Goal: Transaction & Acquisition: Download file/media

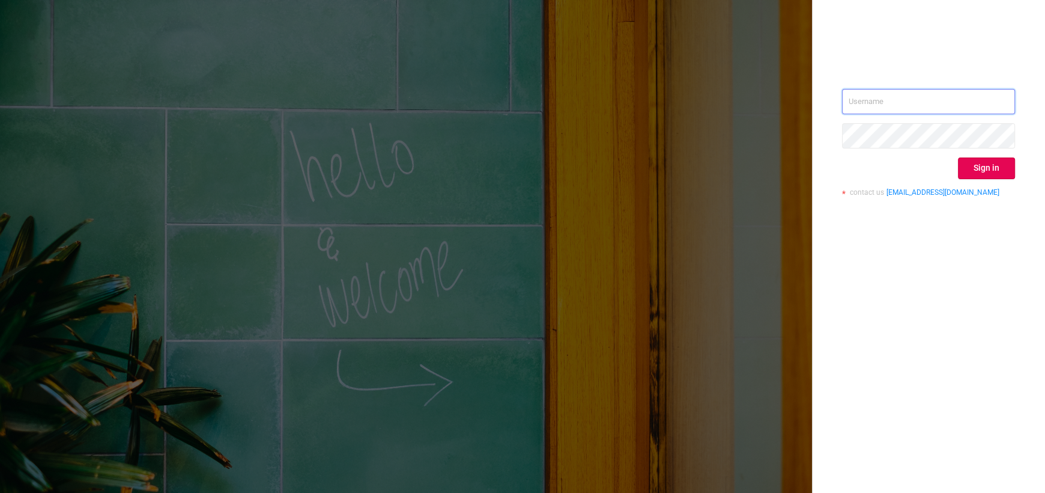
click at [855, 96] on input "text" at bounding box center [928, 101] width 173 height 25
paste input "[EMAIL_ADDRESS][DOMAIN_NAME]"
type input "[EMAIL_ADDRESS][DOMAIN_NAME]"
click at [974, 172] on button "Sign in" at bounding box center [986, 168] width 57 height 22
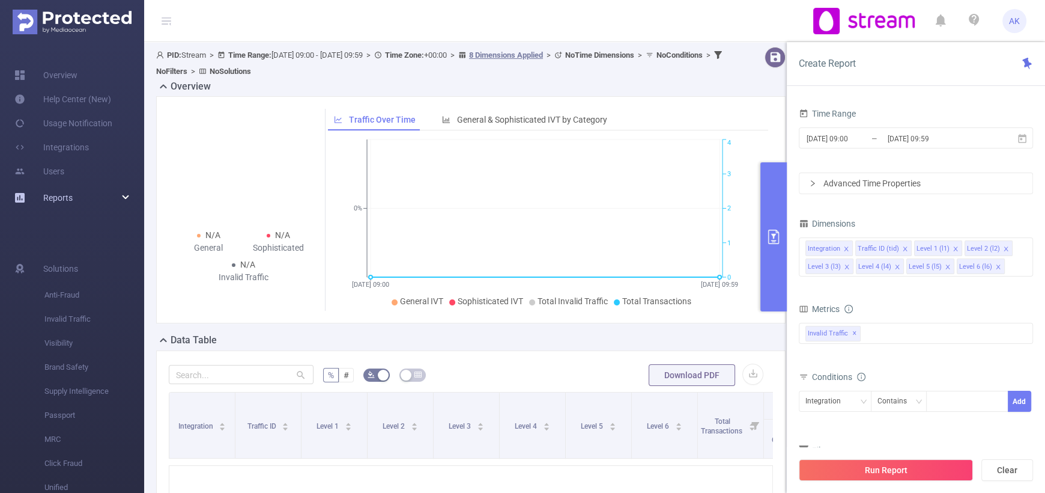
click at [114, 189] on div "Reports" at bounding box center [72, 198] width 144 height 24
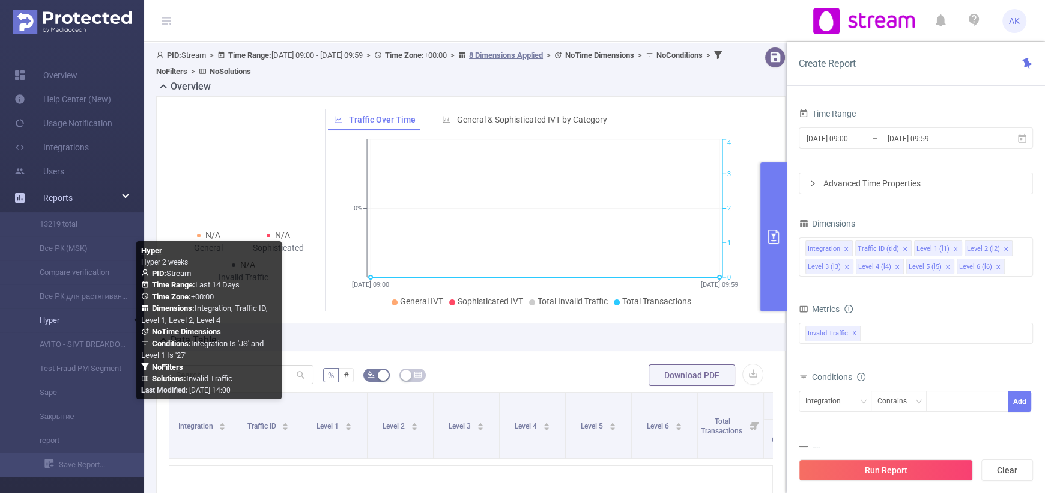
click at [58, 323] on link "Hyper" at bounding box center [77, 320] width 106 height 24
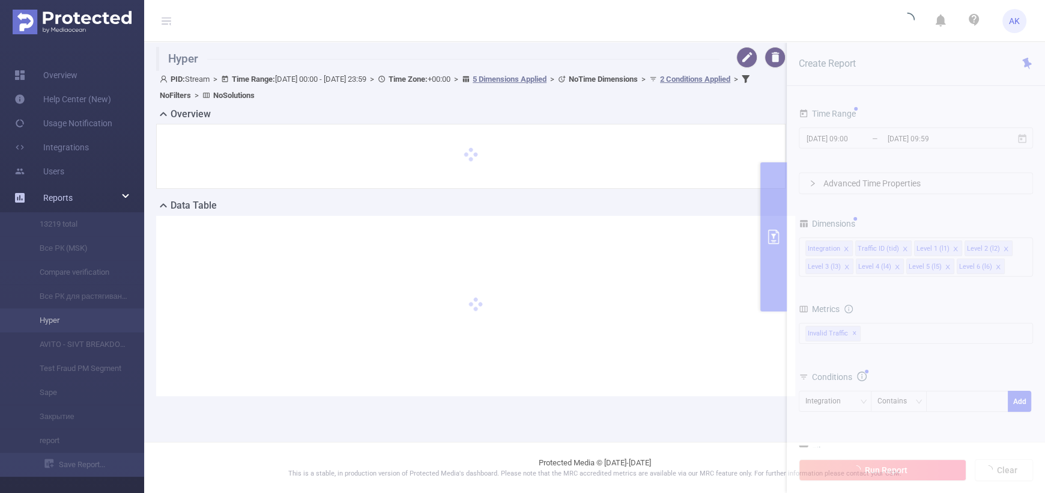
type input "[DATE] 00:00"
type input "[DATE] 23:59"
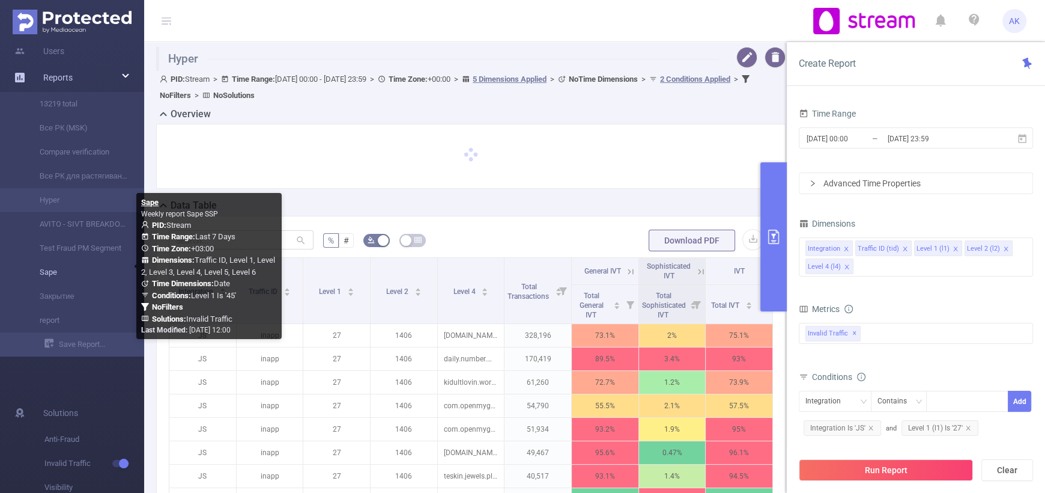
click at [85, 266] on link "Sape" at bounding box center [77, 272] width 106 height 24
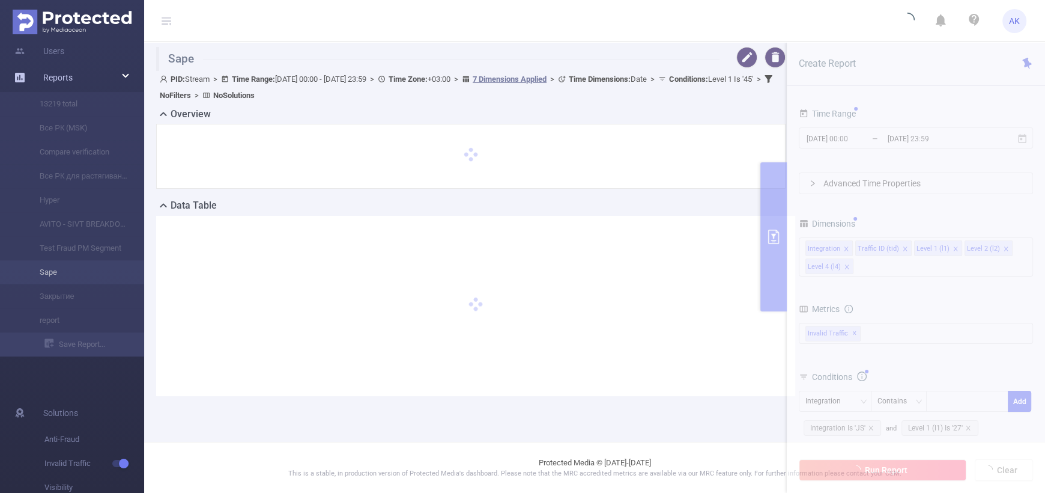
type input "[DATE] 00:00"
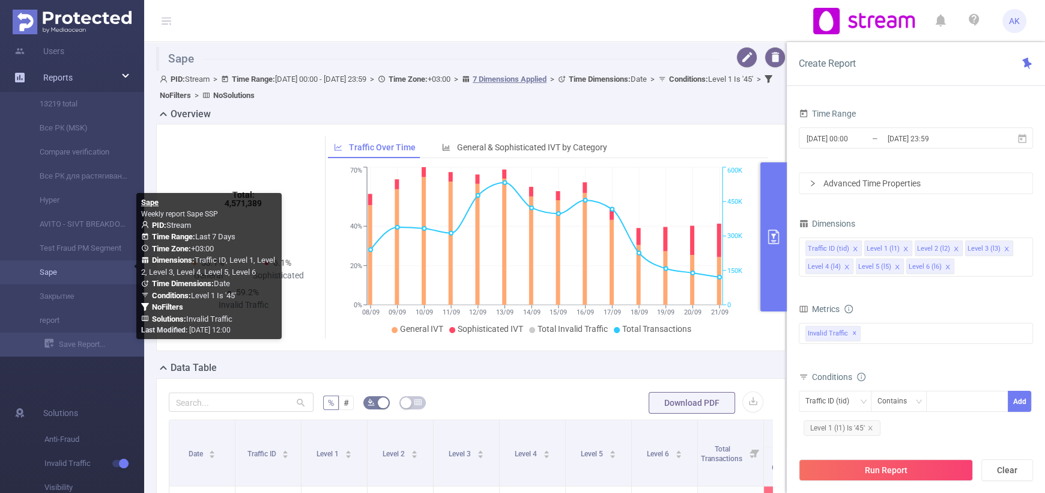
click at [59, 272] on link "Sape" at bounding box center [77, 272] width 106 height 24
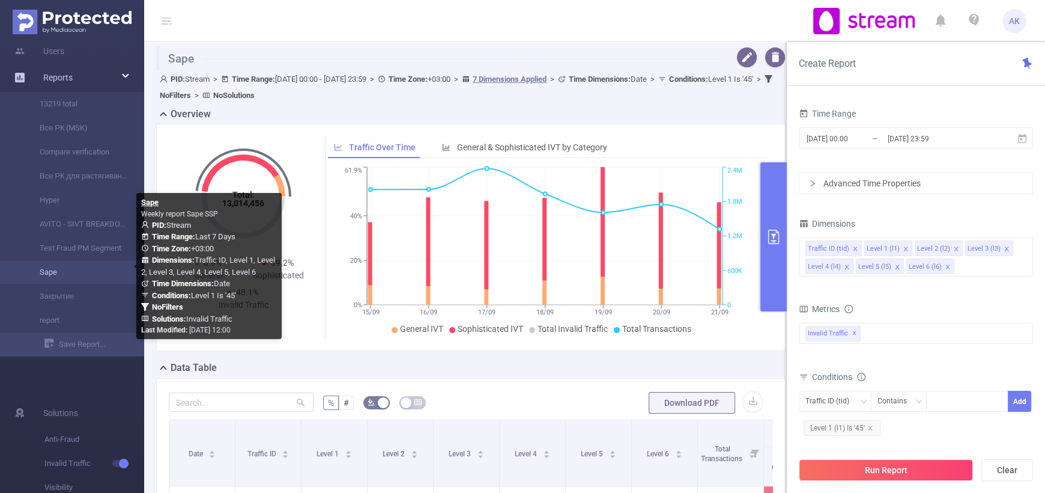
click at [70, 266] on link "Sape" at bounding box center [77, 272] width 106 height 24
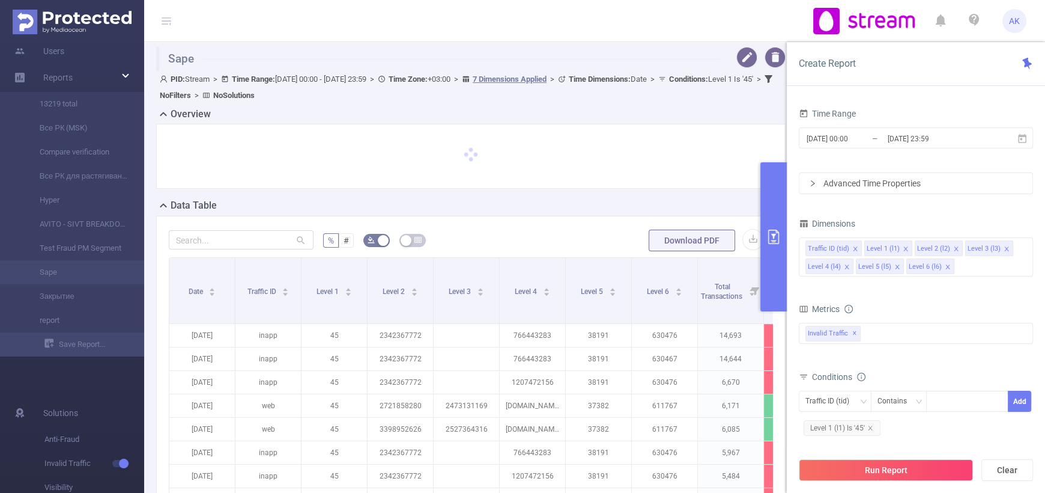
click at [866, 182] on div "Advanced Time Properties" at bounding box center [916, 183] width 233 height 20
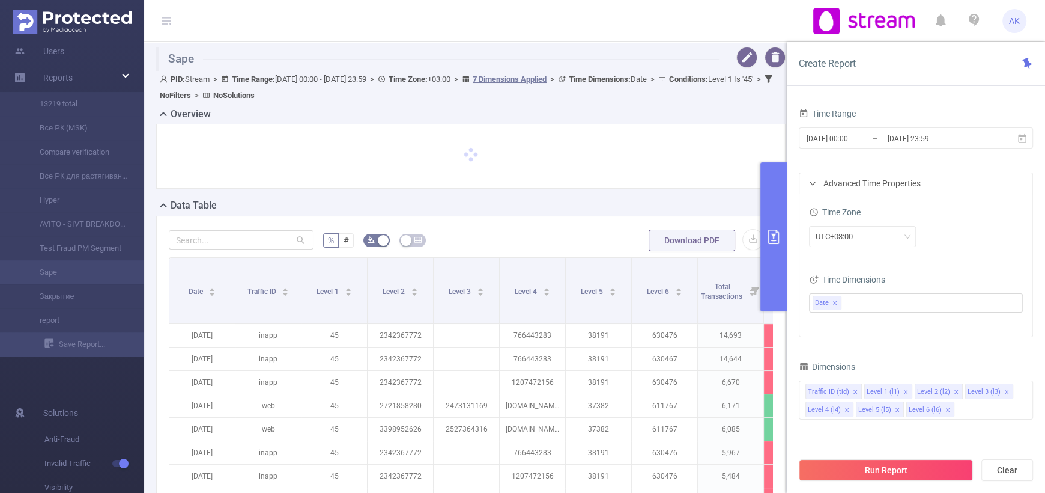
click at [866, 182] on div "Advanced Time Properties" at bounding box center [916, 183] width 233 height 20
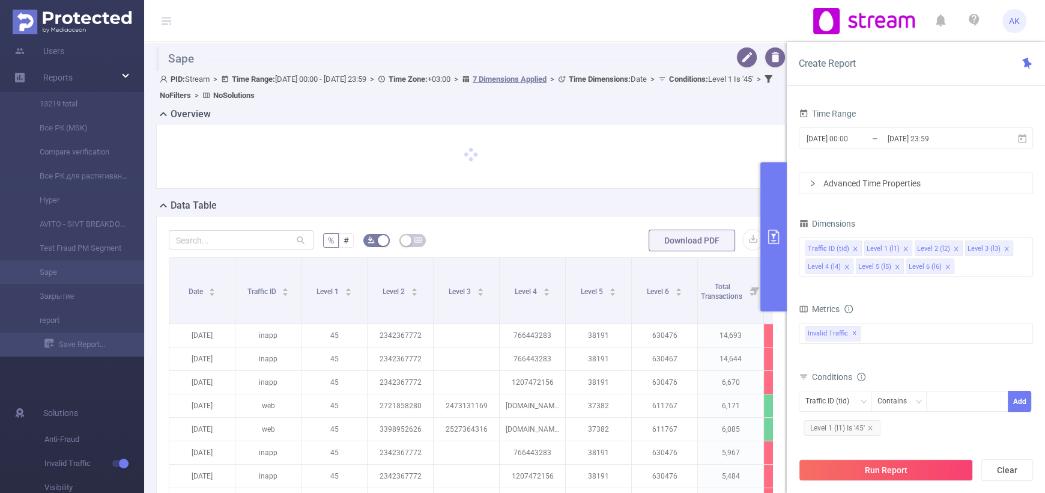
click at [866, 182] on div "Advanced Time Properties" at bounding box center [916, 183] width 233 height 20
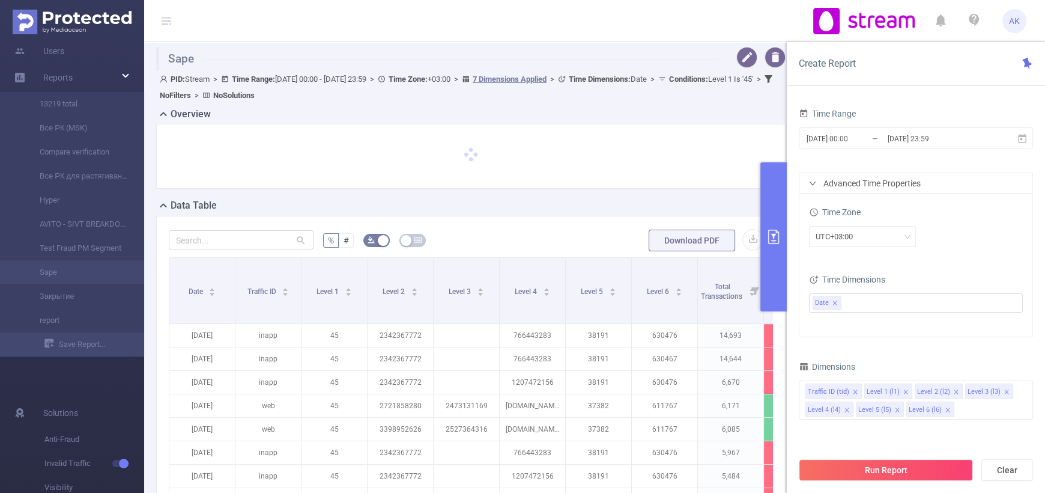
click at [865, 179] on div "Advanced Time Properties" at bounding box center [916, 183] width 233 height 20
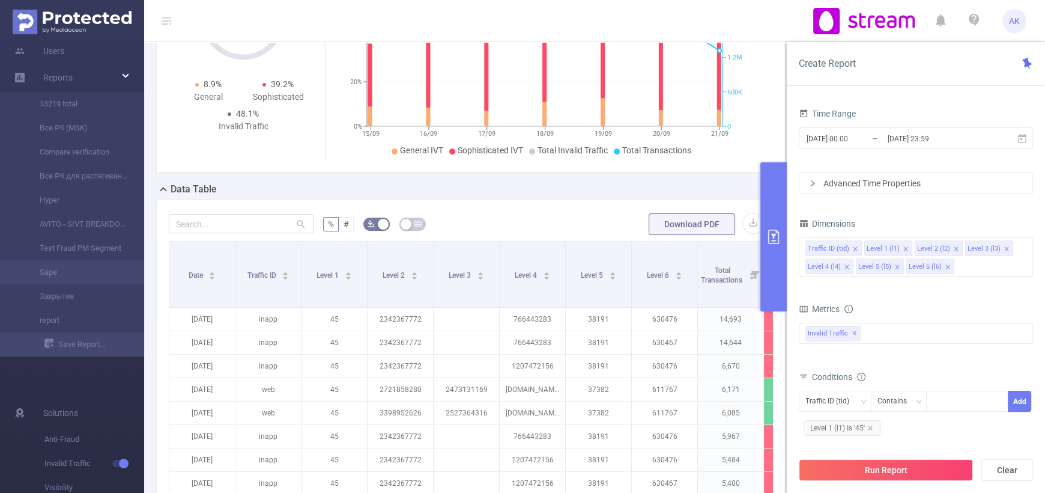
scroll to position [180, 0]
click at [743, 221] on button "button" at bounding box center [753, 221] width 21 height 21
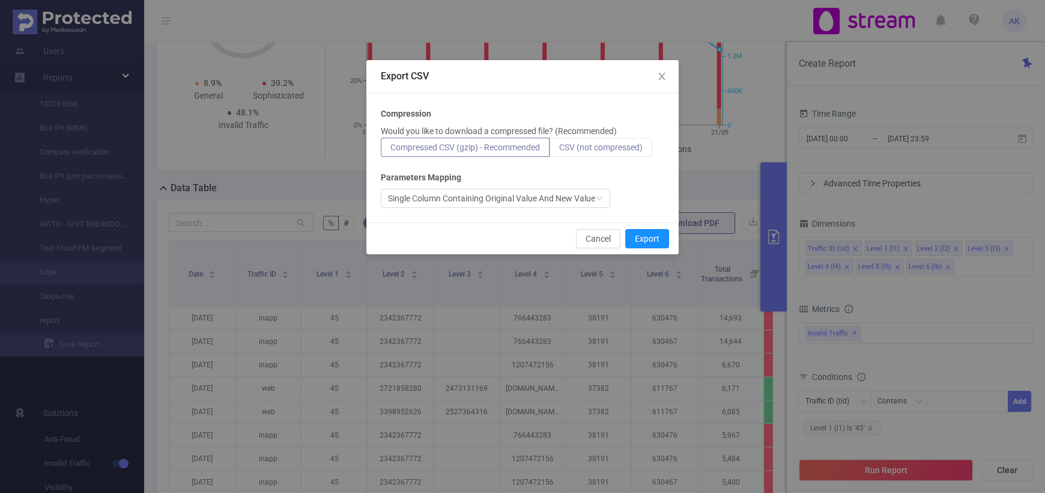
click at [601, 150] on span "CSV (not compressed)" at bounding box center [601, 147] width 84 height 10
click at [559, 150] on input "CSV (not compressed)" at bounding box center [559, 150] width 0 height 0
click at [648, 244] on button "Export" at bounding box center [647, 238] width 44 height 19
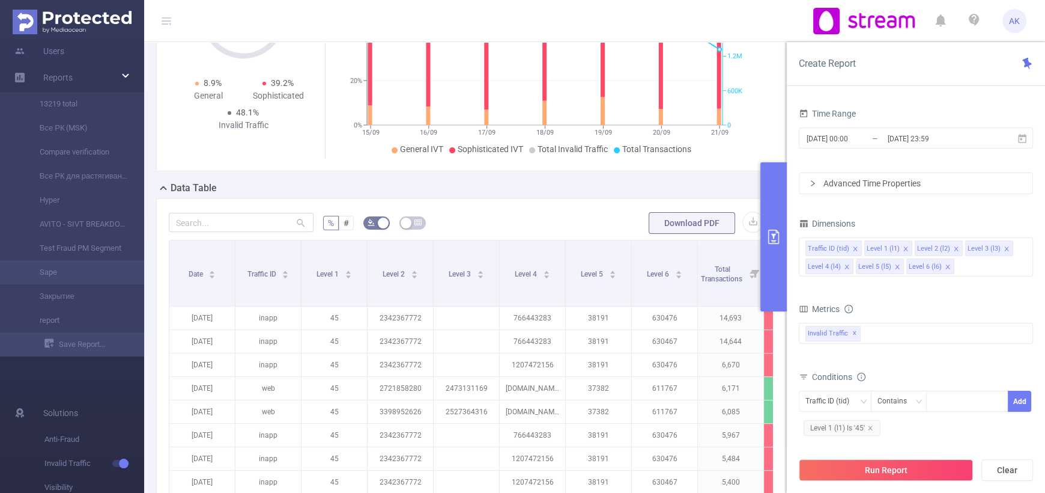
click at [966, 99] on div "Time Range [DATE] 00:00 _ [DATE] 23:59 Advanced Time Properties Time Zone UTC+0…" at bounding box center [916, 303] width 258 height 421
